Goal: Task Accomplishment & Management: Use online tool/utility

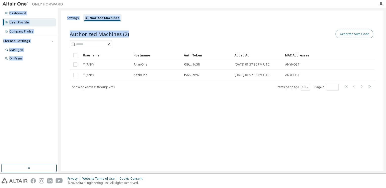
click at [350, 34] on button "Generate Auth Code" at bounding box center [354, 34] width 38 height 9
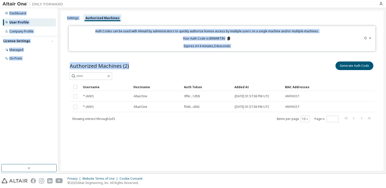
click at [216, 38] on p "Your Auth Code is: BR8WRTIN" at bounding box center [207, 38] width 48 height 5
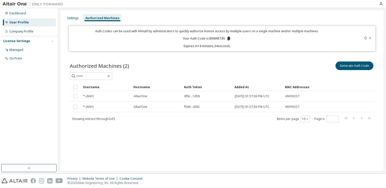
click at [219, 40] on p "Your Auth Code is: BR8WRTIN" at bounding box center [207, 38] width 48 height 5
drag, startPoint x: 224, startPoint y: 38, endPoint x: 210, endPoint y: 39, distance: 14.7
click at [210, 39] on p "Your Auth Code is: BR8WRTIN" at bounding box center [207, 38] width 48 height 5
copy p "BR8WRTIN"
click at [148, 18] on div "Settings Authorized Machines" at bounding box center [222, 18] width 317 height 9
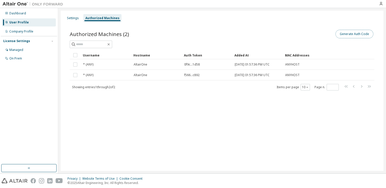
click at [363, 35] on button "Generate Auth Code" at bounding box center [354, 34] width 38 height 9
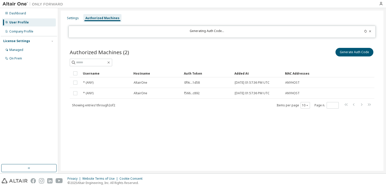
click at [224, 30] on div "Generating Auth Code..." at bounding box center [207, 32] width 270 height 6
click at [75, 19] on div "Settings" at bounding box center [73, 18] width 12 height 4
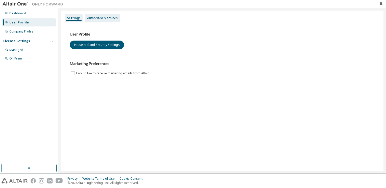
click at [97, 18] on div "Authorized Machines" at bounding box center [102, 18] width 31 height 4
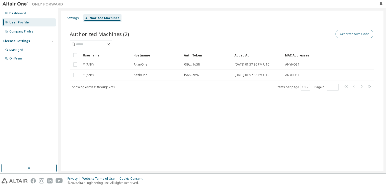
click at [355, 33] on button "Generate Auth Code" at bounding box center [354, 34] width 38 height 9
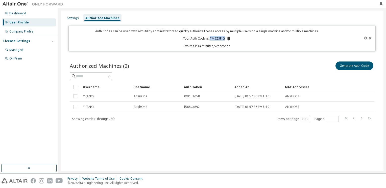
drag, startPoint x: 224, startPoint y: 39, endPoint x: 210, endPoint y: 40, distance: 14.2
click at [210, 40] on p "Your Auth Code is: TM9ZSPJG" at bounding box center [207, 38] width 48 height 5
copy p "TM9ZSPJG"
